Goal: Information Seeking & Learning: Learn about a topic

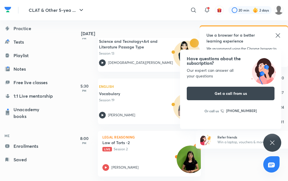
scroll to position [4, 0]
click at [138, 140] on h5 "Law of Torts -2" at bounding box center [138, 143] width 70 height 6
click at [147, 135] on p "Legal Reasoning" at bounding box center [150, 136] width 94 height 3
